Goal: Task Accomplishment & Management: Use online tool/utility

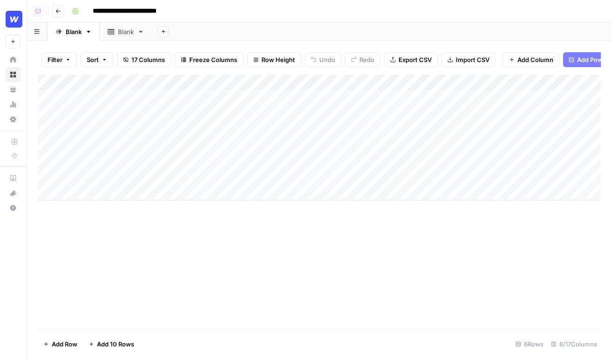
click at [142, 91] on div "Add Column" at bounding box center [319, 138] width 563 height 126
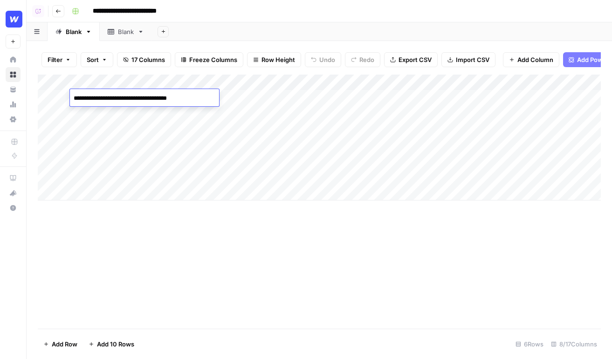
click at [142, 92] on textarea "**********" at bounding box center [144, 98] width 149 height 13
click at [118, 163] on div "Add Column" at bounding box center [319, 138] width 563 height 126
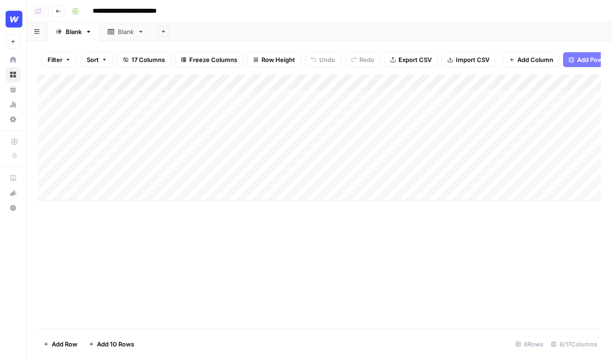
click at [105, 189] on div "Add Column" at bounding box center [319, 138] width 563 height 126
click at [89, 205] on div "Add Column" at bounding box center [319, 146] width 563 height 142
click at [130, 266] on div "Add Column" at bounding box center [319, 202] width 563 height 254
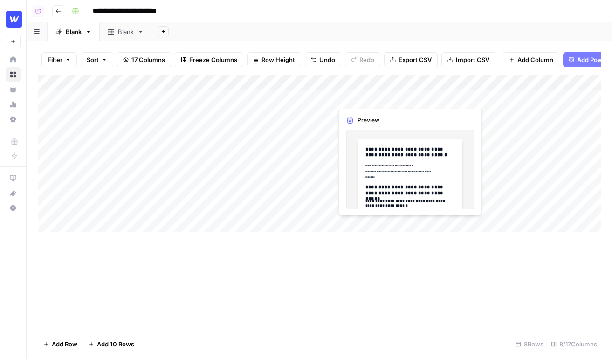
click at [372, 98] on div "Add Column" at bounding box center [319, 154] width 563 height 158
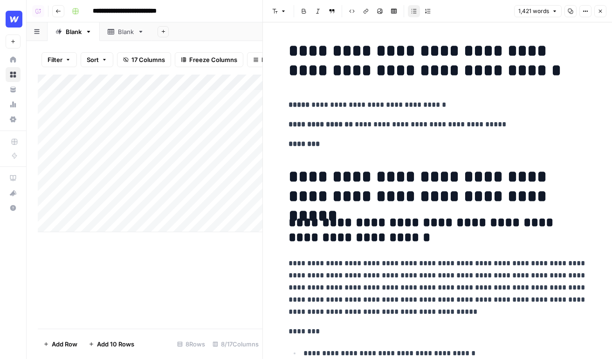
click at [444, 12] on icon "button" at bounding box center [600, 11] width 3 height 3
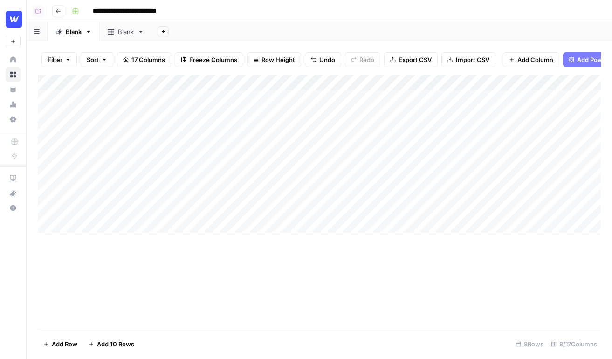
click at [444, 95] on div "Add Column" at bounding box center [319, 154] width 563 height 158
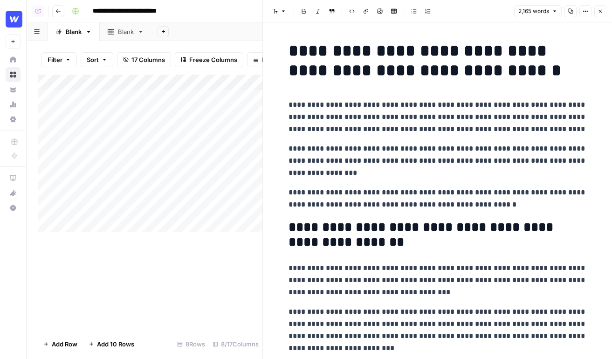
click at [444, 14] on icon "button" at bounding box center [601, 11] width 6 height 6
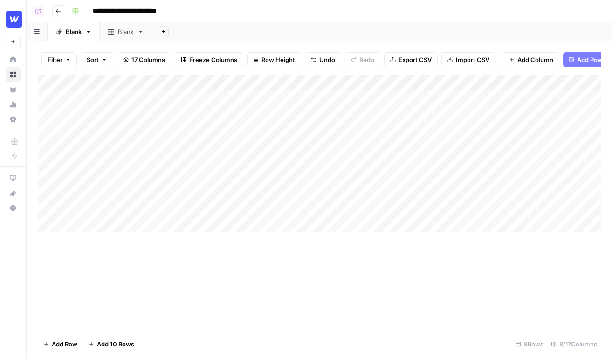
click at [311, 82] on div "Add Column" at bounding box center [319, 154] width 563 height 158
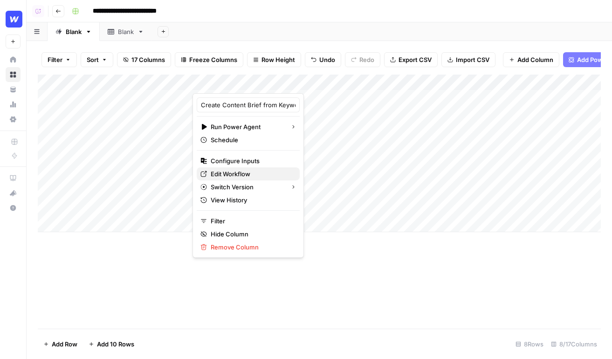
click at [241, 170] on span "Edit Workflow" at bounding box center [252, 173] width 82 height 9
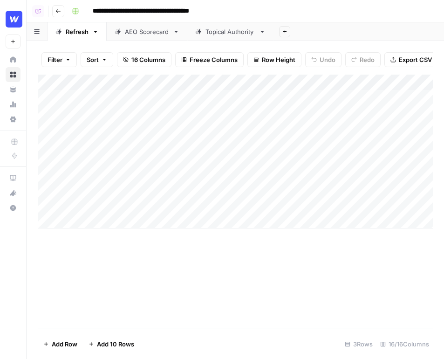
click at [14, 18] on img "Workspace: Webflow" at bounding box center [14, 19] width 17 height 17
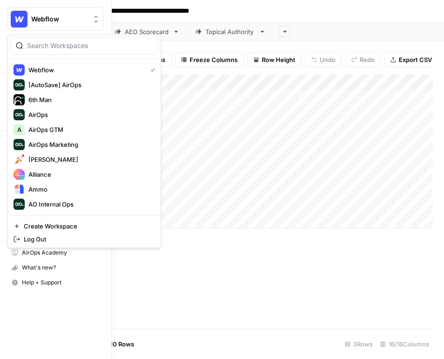
click at [60, 23] on span "Webflow" at bounding box center [59, 18] width 56 height 9
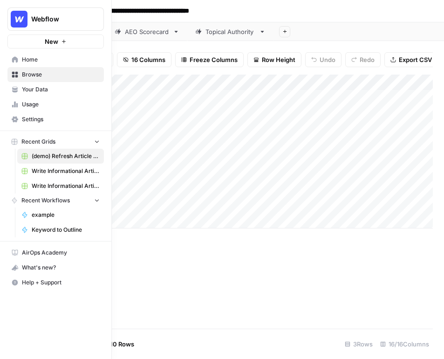
click at [56, 60] on span "Home" at bounding box center [61, 59] width 78 height 8
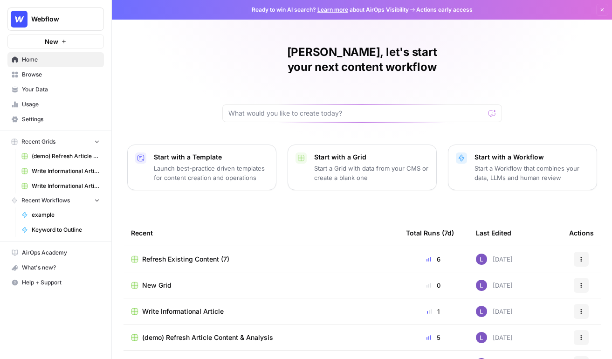
click at [55, 76] on span "Browse" at bounding box center [61, 74] width 78 height 8
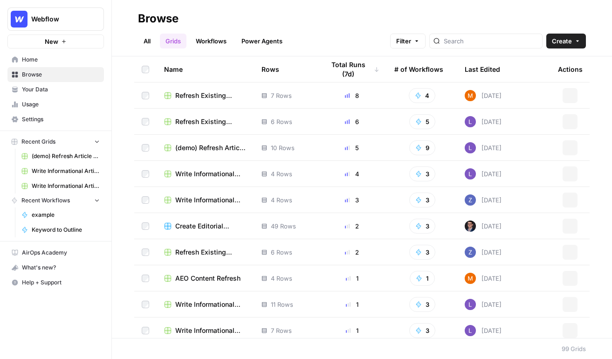
click at [64, 88] on span "Your Data" at bounding box center [61, 89] width 78 height 8
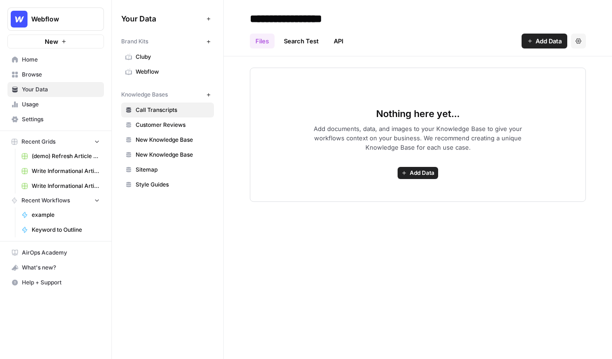
click at [144, 62] on link "Cluby" at bounding box center [167, 56] width 93 height 15
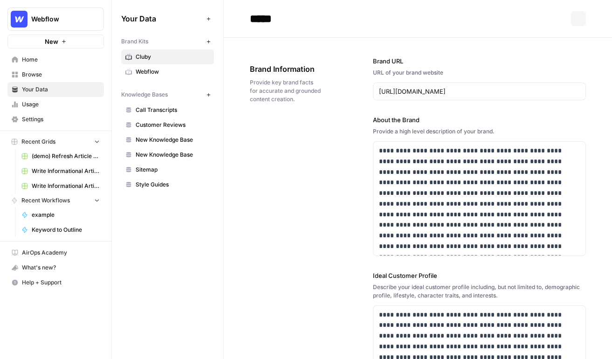
click at [162, 69] on span "Webflow" at bounding box center [173, 72] width 74 height 8
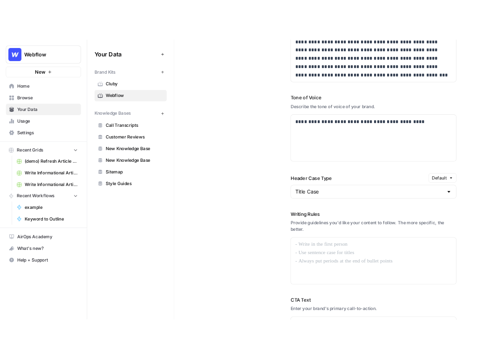
scroll to position [688, 0]
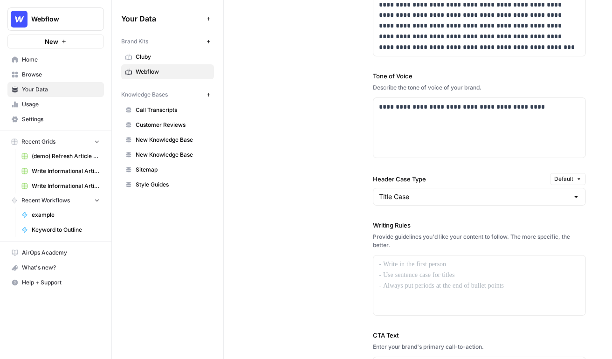
click at [71, 75] on span "Browse" at bounding box center [61, 74] width 78 height 8
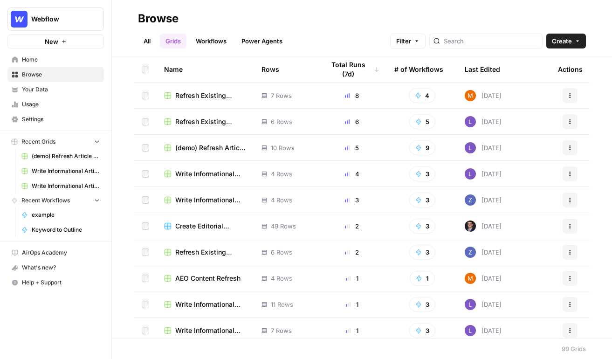
click at [444, 47] on button "Create" at bounding box center [566, 41] width 40 height 15
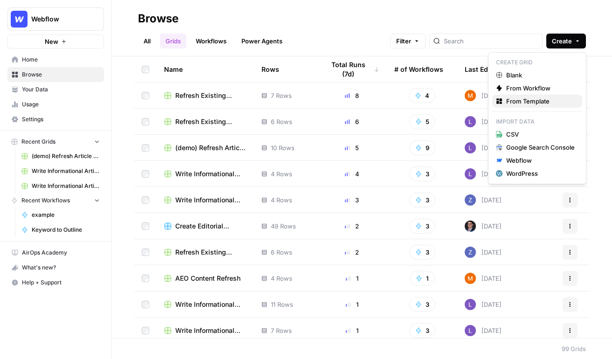
click at [444, 101] on span "From Template" at bounding box center [540, 101] width 69 height 9
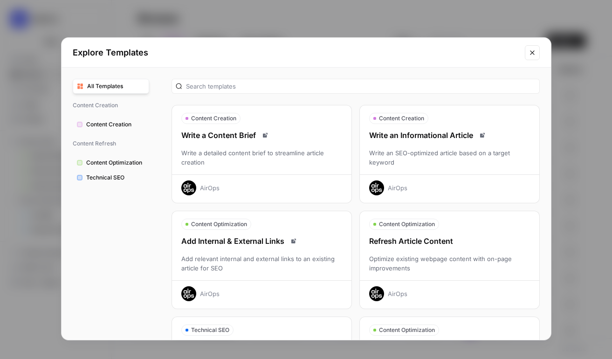
click at [444, 163] on div "Write an SEO-optimized article based on a target keyword" at bounding box center [450, 157] width 180 height 19
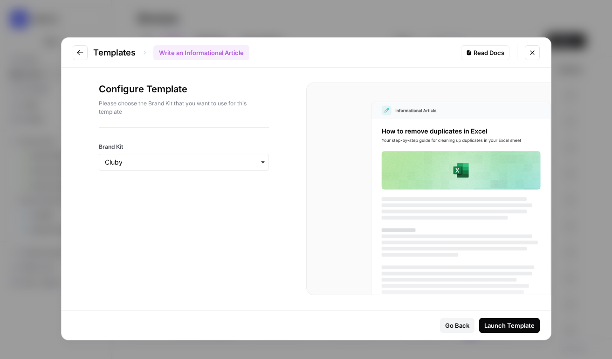
click at [177, 157] on div "button" at bounding box center [184, 162] width 170 height 17
click at [77, 52] on icon "Go to previous step" at bounding box center [80, 52] width 6 height 5
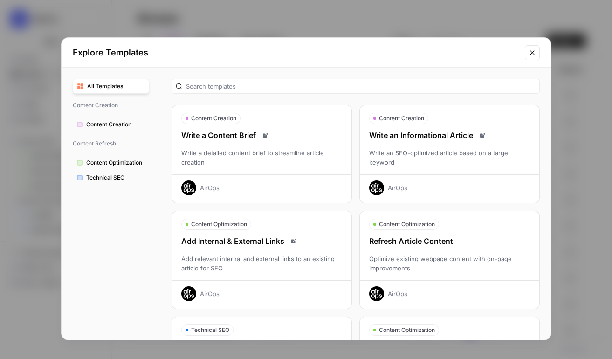
click at [331, 11] on div "Explore Templates All Templates Content Creation Content Creation Content Refre…" at bounding box center [306, 179] width 612 height 359
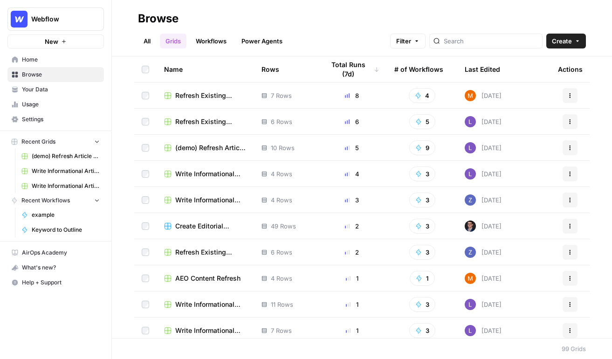
click at [84, 89] on span "Your Data" at bounding box center [61, 89] width 78 height 8
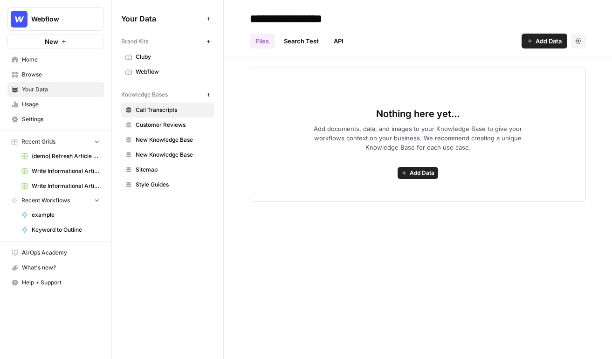
click at [211, 90] on button "New" at bounding box center [208, 94] width 11 height 11
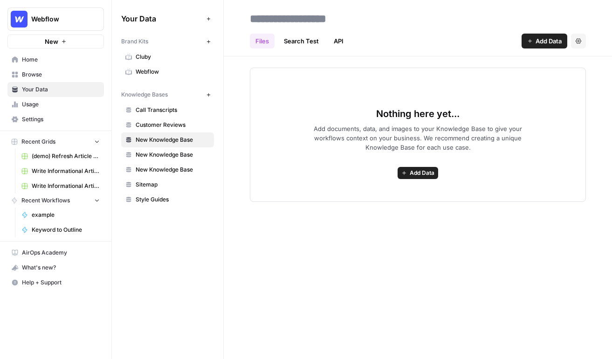
click at [444, 38] on span "Add Data" at bounding box center [549, 40] width 26 height 9
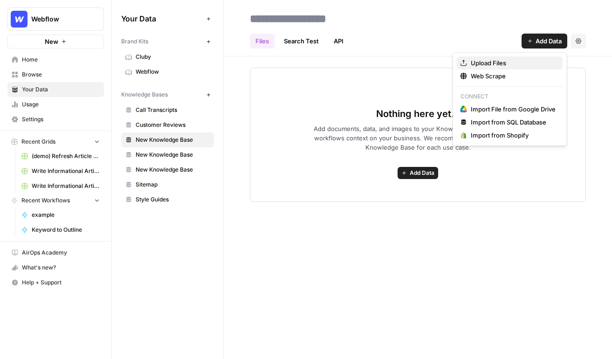
click at [444, 69] on button "Upload Files" at bounding box center [510, 62] width 106 height 13
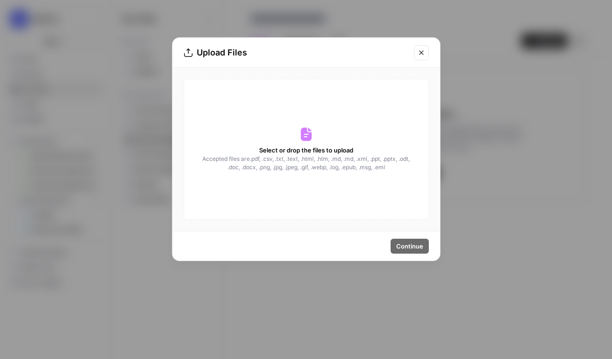
click at [424, 51] on icon "Close modal" at bounding box center [421, 52] width 7 height 7
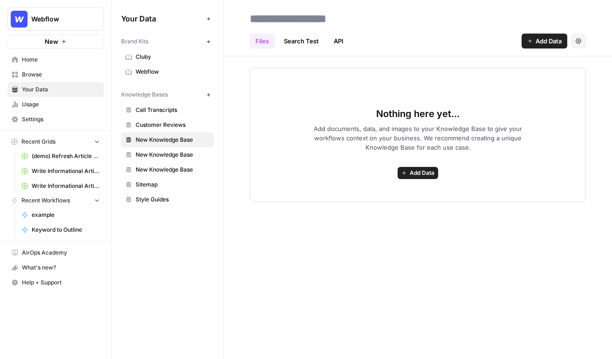
click at [444, 43] on button "Add Data" at bounding box center [545, 41] width 46 height 15
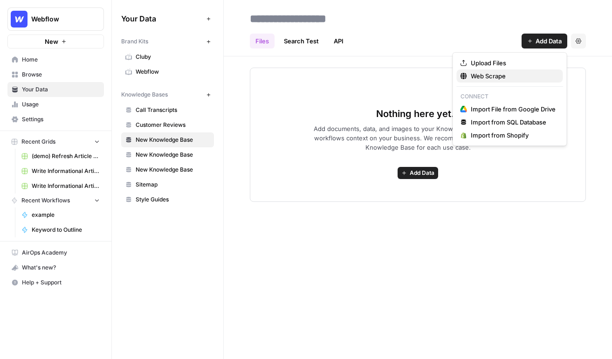
click at [444, 77] on span "Web Scrape" at bounding box center [513, 75] width 85 height 9
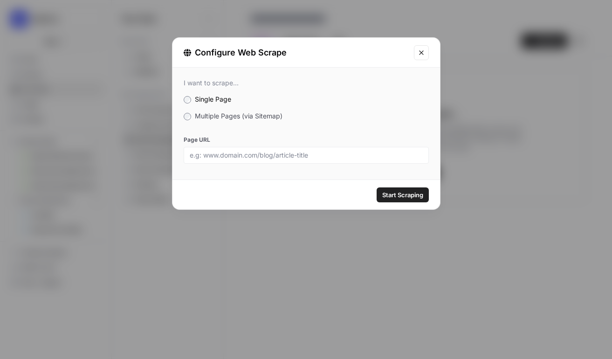
click at [121, 209] on div "Configure Web Scrape I want to scrape... Single Page Multiple Pages (via Sitema…" at bounding box center [306, 179] width 612 height 359
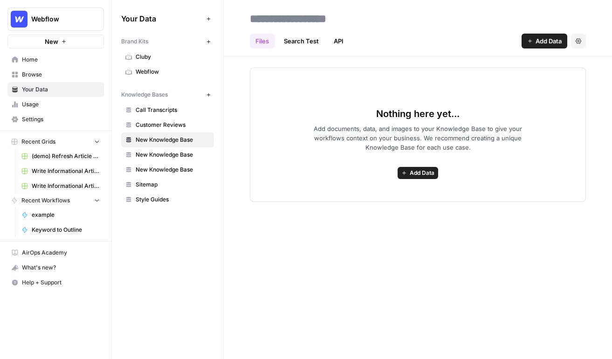
click at [444, 41] on span "Add Data" at bounding box center [549, 40] width 26 height 9
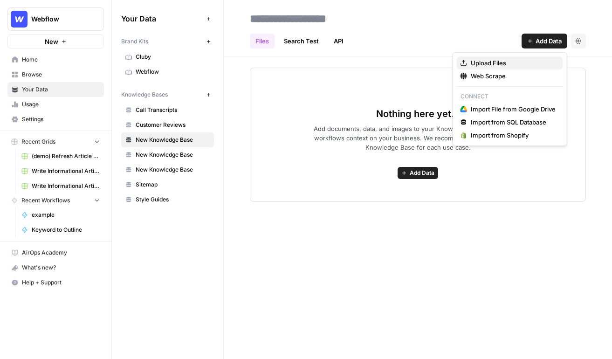
click at [444, 63] on span "Upload Files" at bounding box center [513, 62] width 85 height 9
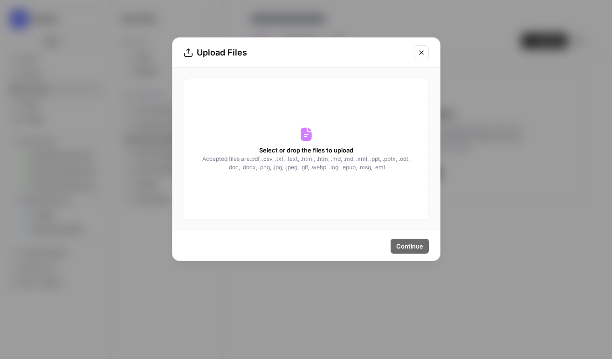
click at [444, 51] on div "Upload Files Select or drop the files to upload Accepted files are .pdf, .csv, …" at bounding box center [306, 179] width 612 height 359
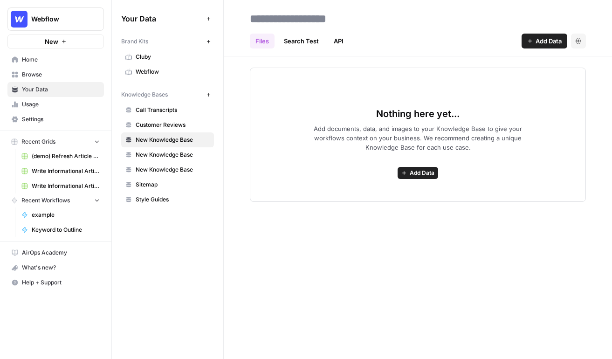
click at [444, 27] on div "Files Search Test API Add Data Settings" at bounding box center [418, 37] width 336 height 22
click at [444, 41] on span "Add Data" at bounding box center [549, 40] width 26 height 9
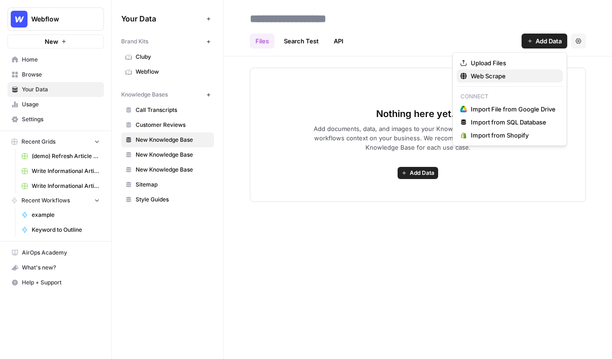
click at [444, 81] on button "Web Scrape" at bounding box center [510, 75] width 106 height 13
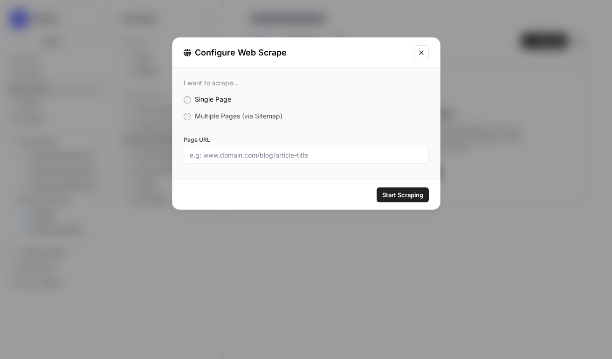
click at [247, 120] on label "Multiple Pages (via Sitemap)" at bounding box center [306, 115] width 245 height 9
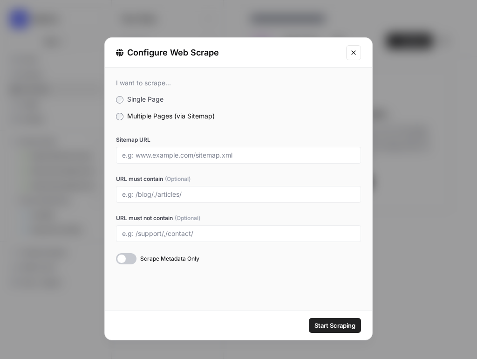
click at [351, 53] on icon "Close modal" at bounding box center [353, 52] width 7 height 7
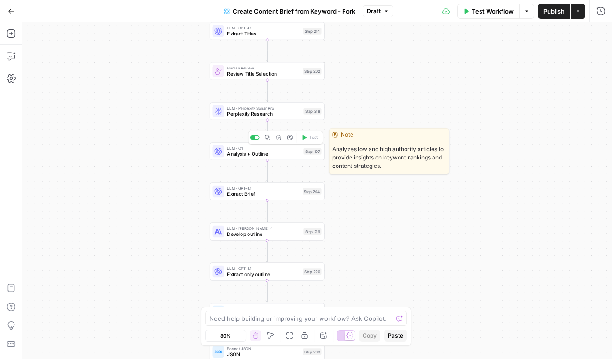
click at [252, 156] on span "Analysis + Outline" at bounding box center [264, 153] width 74 height 7
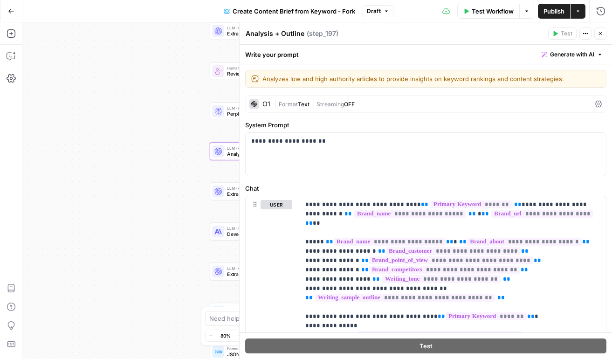
click at [265, 101] on div "O1" at bounding box center [267, 104] width 8 height 7
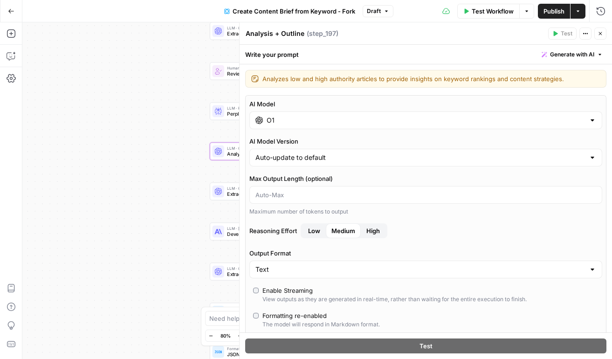
click at [313, 121] on input "O1" at bounding box center [426, 120] width 318 height 9
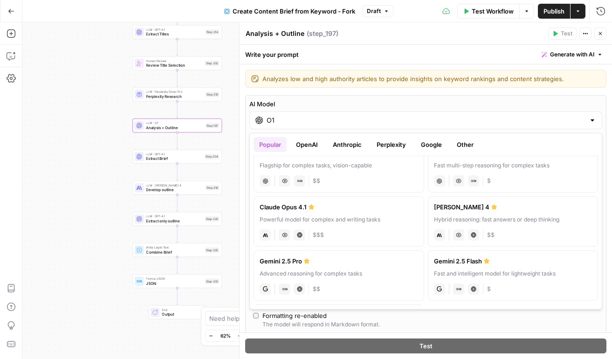
scroll to position [133, 0]
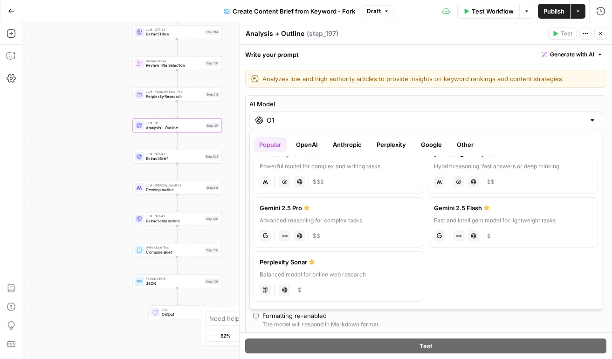
click at [306, 148] on button "OpenAI" at bounding box center [306, 144] width 33 height 15
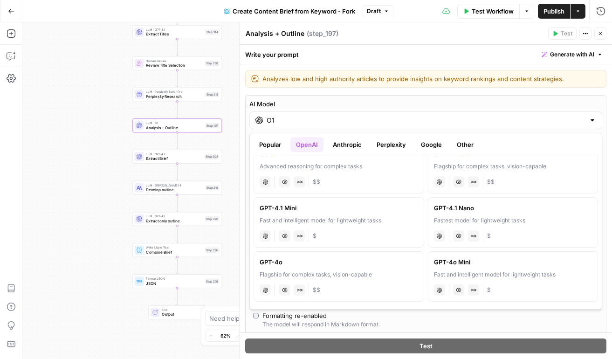
click at [346, 141] on button "Anthropic" at bounding box center [347, 144] width 40 height 15
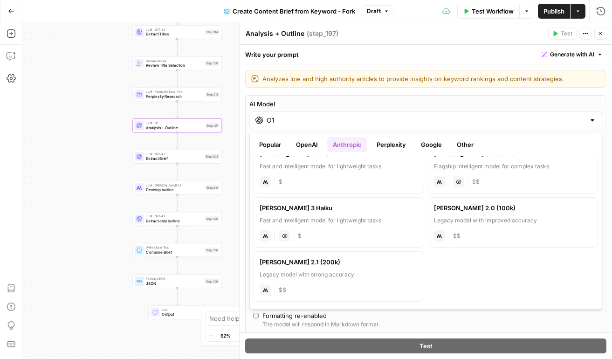
click at [397, 145] on button "Perplexity" at bounding box center [391, 144] width 41 height 15
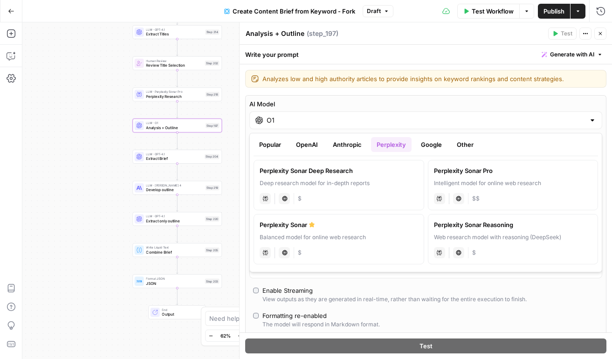
click at [430, 143] on button "Google" at bounding box center [431, 144] width 32 height 15
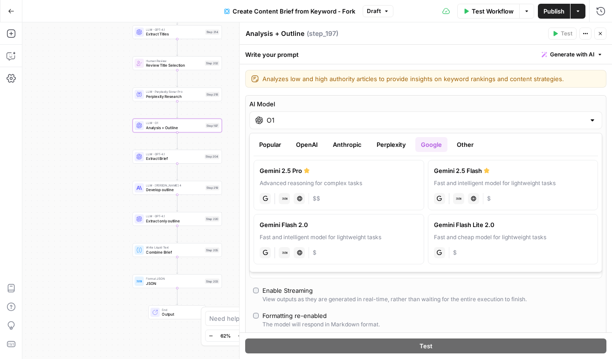
click at [470, 143] on button "Other" at bounding box center [465, 144] width 28 height 15
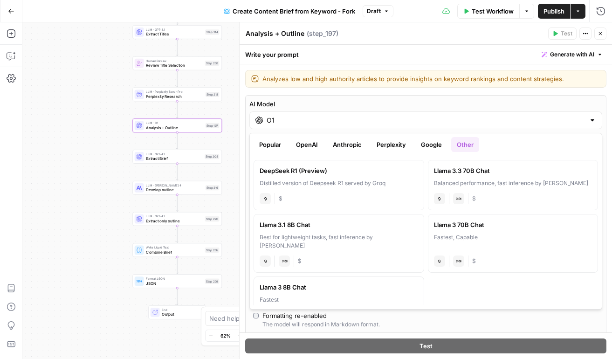
scroll to position [17, 0]
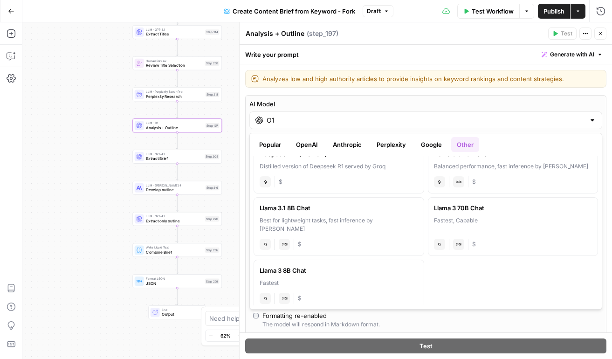
click at [604, 27] on header "Analysis + Outline Analysis + Outline ( step_197 ) Test Actions Close" at bounding box center [426, 33] width 373 height 22
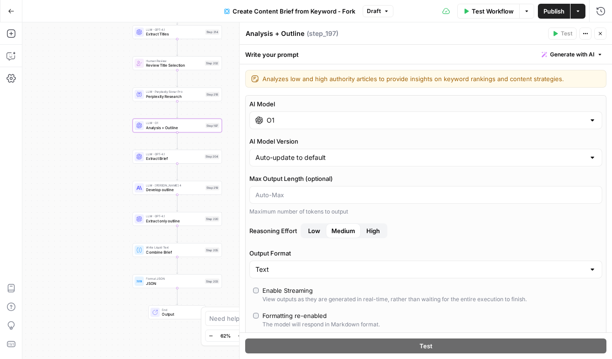
click at [603, 36] on button "Close" at bounding box center [601, 34] width 12 height 12
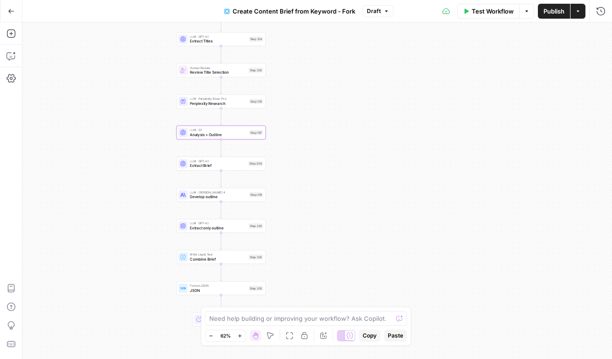
click at [579, 14] on button "Actions" at bounding box center [578, 11] width 15 height 15
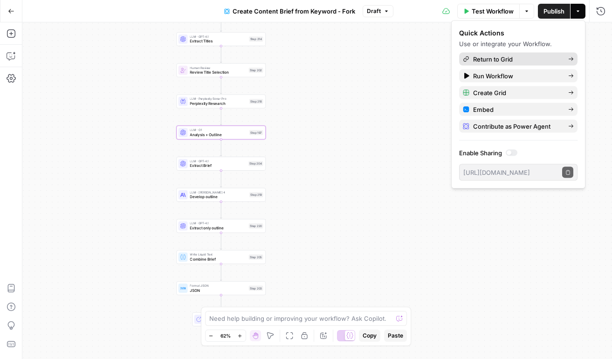
click at [549, 55] on span "Return to Grid" at bounding box center [517, 59] width 88 height 9
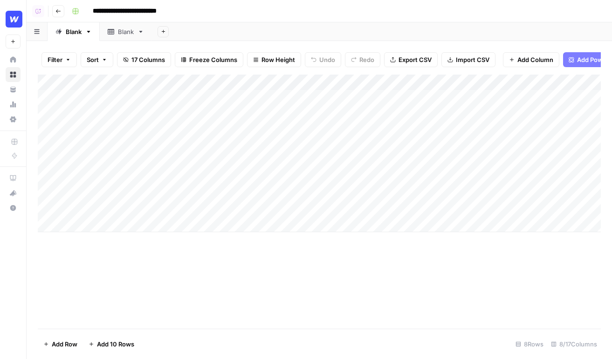
click at [573, 61] on icon "button" at bounding box center [572, 60] width 6 height 6
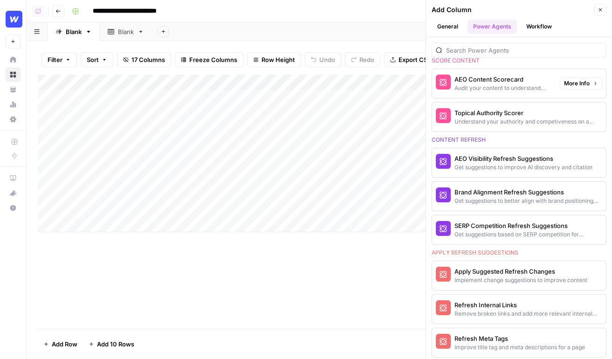
scroll to position [528, 0]
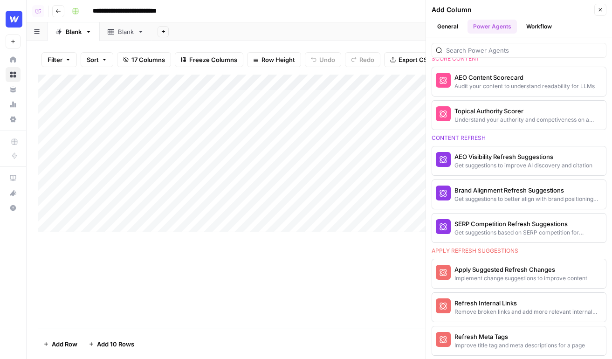
click at [596, 9] on button "Close" at bounding box center [601, 10] width 12 height 12
